Goal: Task Accomplishment & Management: Manage account settings

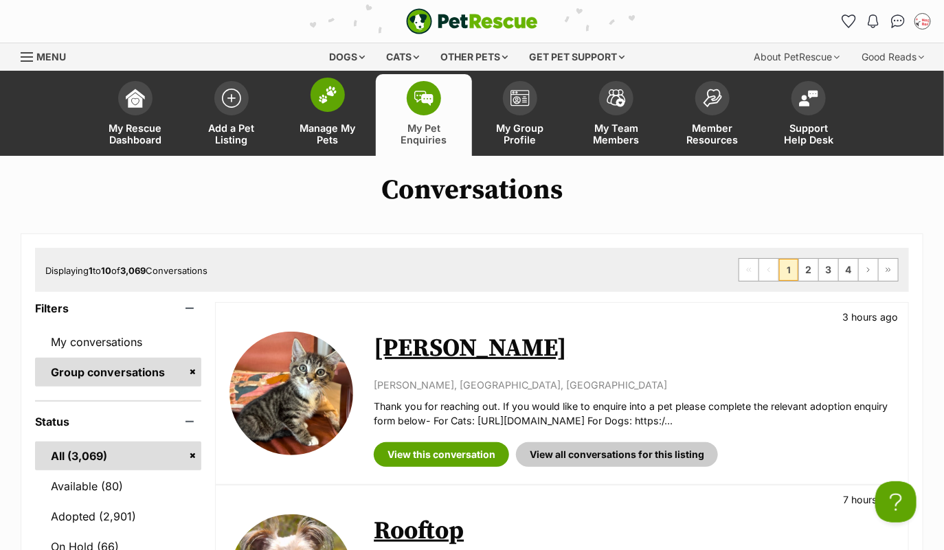
click at [327, 105] on span at bounding box center [327, 95] width 34 height 34
